Goal: Task Accomplishment & Management: Complete application form

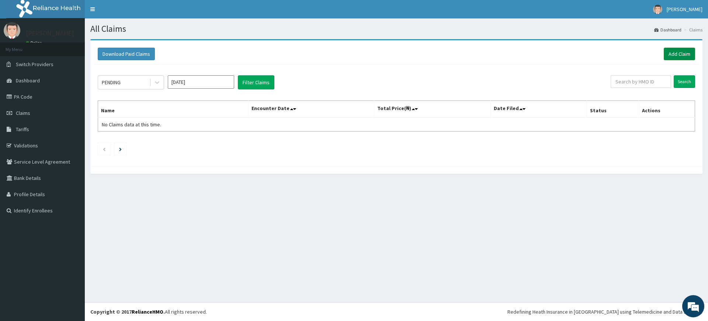
click at [675, 58] on link "Add Claim" at bounding box center [679, 54] width 31 height 13
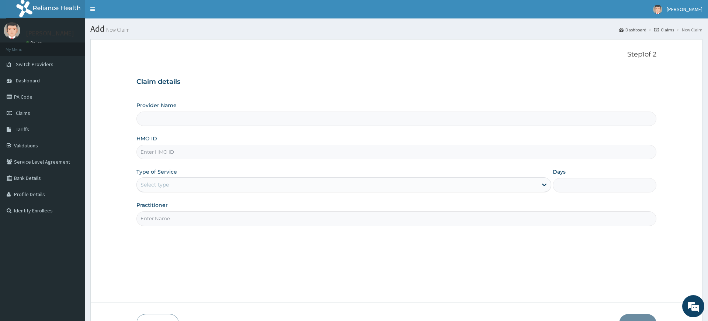
type input "Pure Fitness Africa | Lekki (fka Fitness Central)"
type input "1"
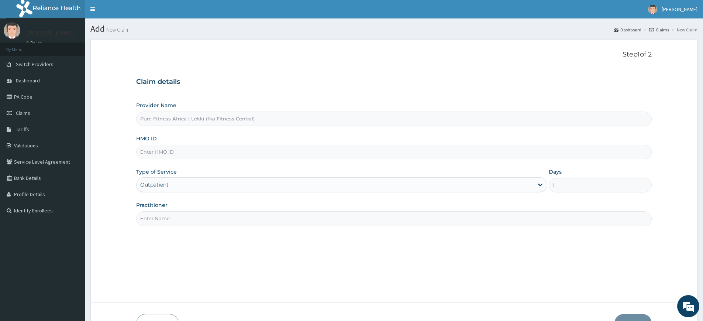
click at [166, 217] on input "Practitioner" at bounding box center [393, 218] width 515 height 14
type input "pure fitness africa"
click at [186, 147] on input "HMO ID" at bounding box center [393, 152] width 515 height 14
type input "PWC/10213/A"
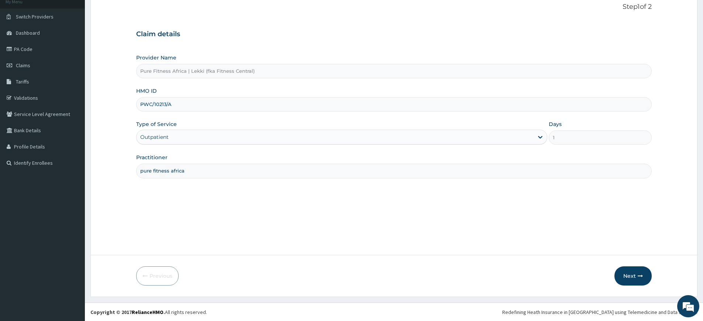
scroll to position [48, 0]
click at [628, 277] on button "Next" at bounding box center [632, 275] width 37 height 19
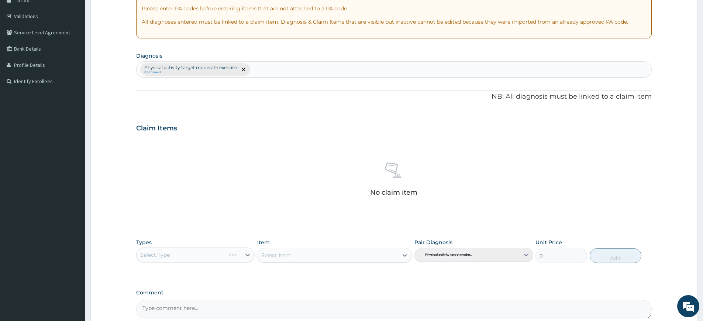
scroll to position [204, 0]
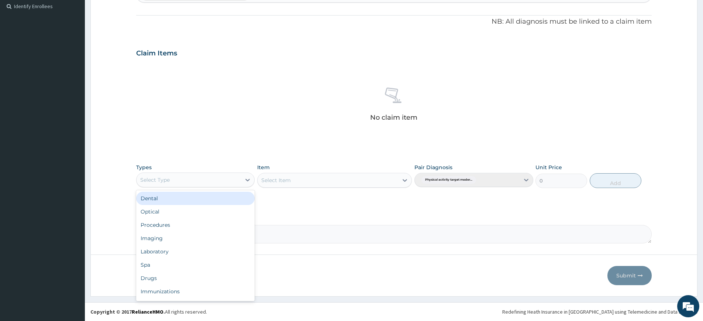
click at [176, 178] on div "Select Type" at bounding box center [188, 180] width 104 height 12
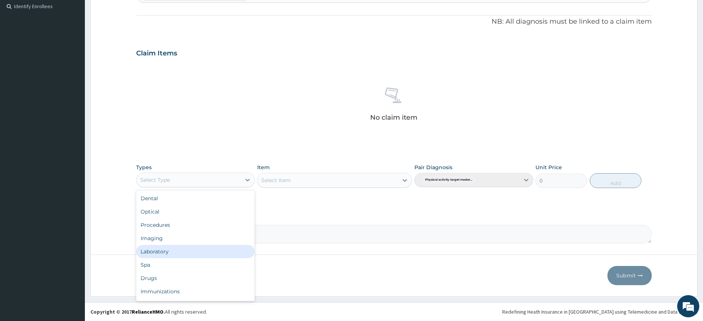
scroll to position [25, 0]
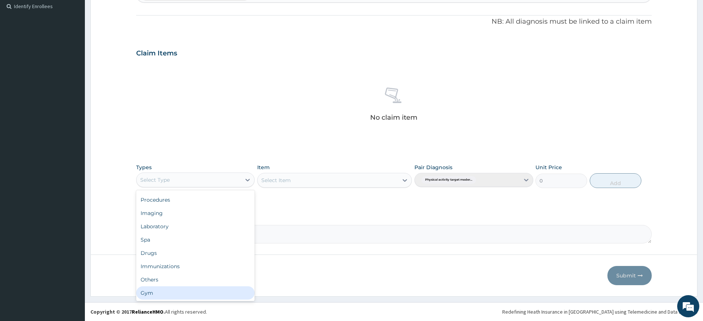
click at [159, 289] on div "Gym" at bounding box center [195, 292] width 118 height 13
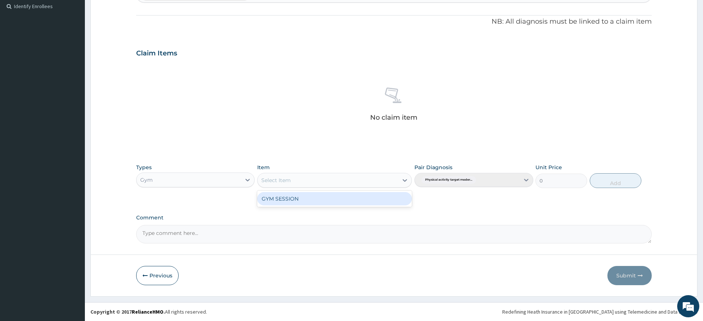
click at [319, 180] on div "Select Item" at bounding box center [327, 180] width 141 height 12
click at [317, 197] on div "GYM SESSION" at bounding box center [334, 198] width 155 height 13
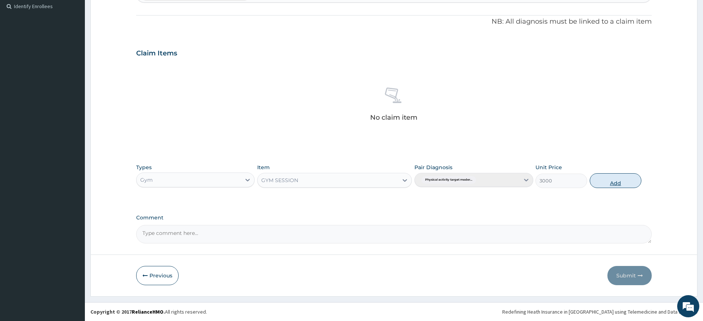
drag, startPoint x: 629, startPoint y: 177, endPoint x: 620, endPoint y: 180, distance: 9.0
click at [629, 177] on button "Add" at bounding box center [615, 180] width 52 height 15
type input "0"
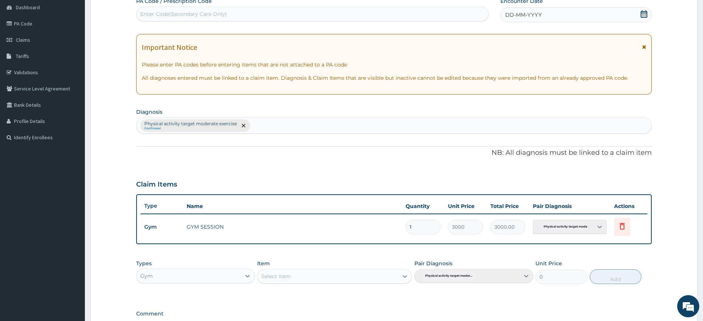
scroll to position [0, 0]
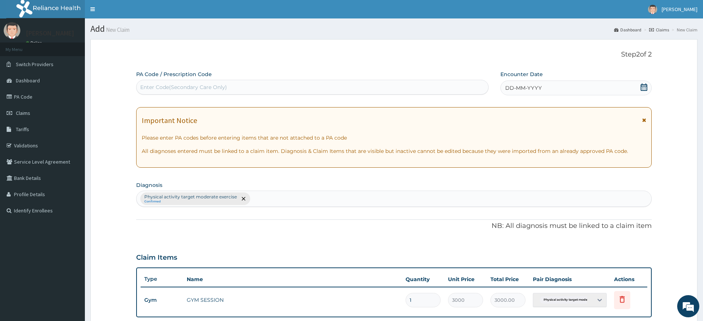
click at [542, 86] on div "DD-MM-YYYY" at bounding box center [575, 87] width 151 height 15
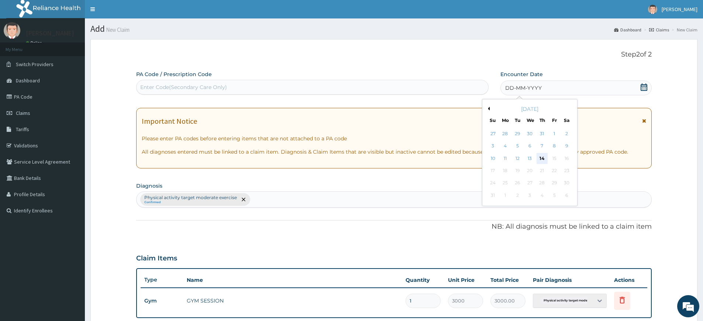
click at [540, 158] on div "14" at bounding box center [541, 158] width 11 height 11
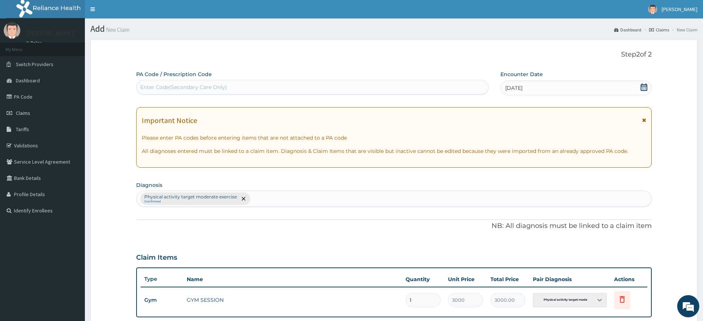
click at [461, 84] on div "Enter Code(Secondary Care Only)" at bounding box center [312, 87] width 352 height 12
type input "PA/458498"
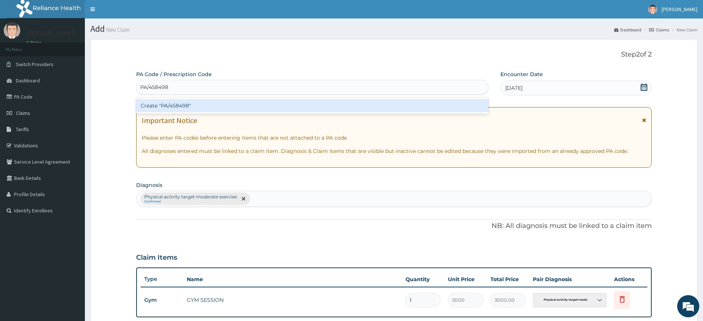
click at [417, 106] on div "Create "PA/458498"" at bounding box center [312, 105] width 352 height 13
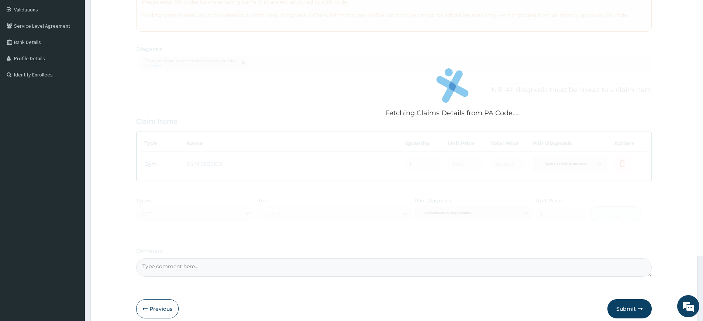
scroll to position [169, 0]
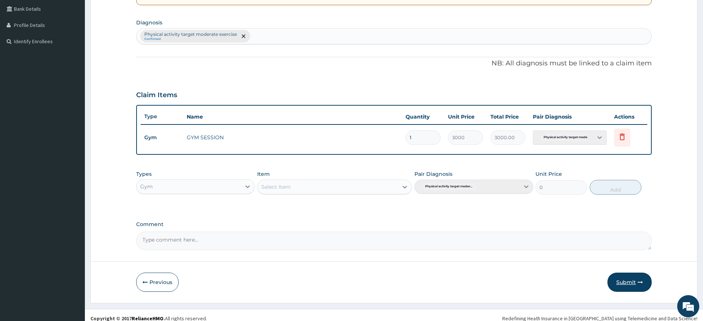
click at [641, 274] on button "Submit" at bounding box center [629, 281] width 44 height 19
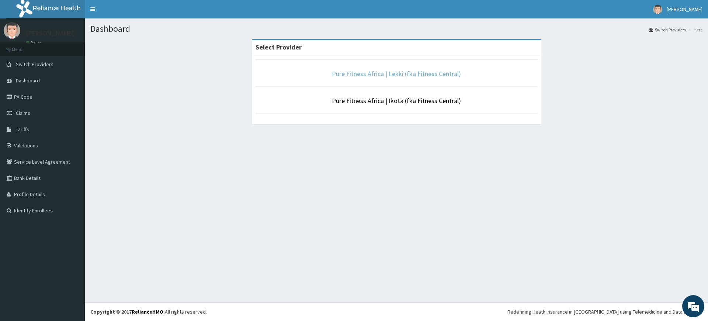
click at [395, 74] on link "Pure Fitness Africa | Lekki (fka Fitness Central)" at bounding box center [396, 73] width 129 height 8
